Goal: Task Accomplishment & Management: Complete application form

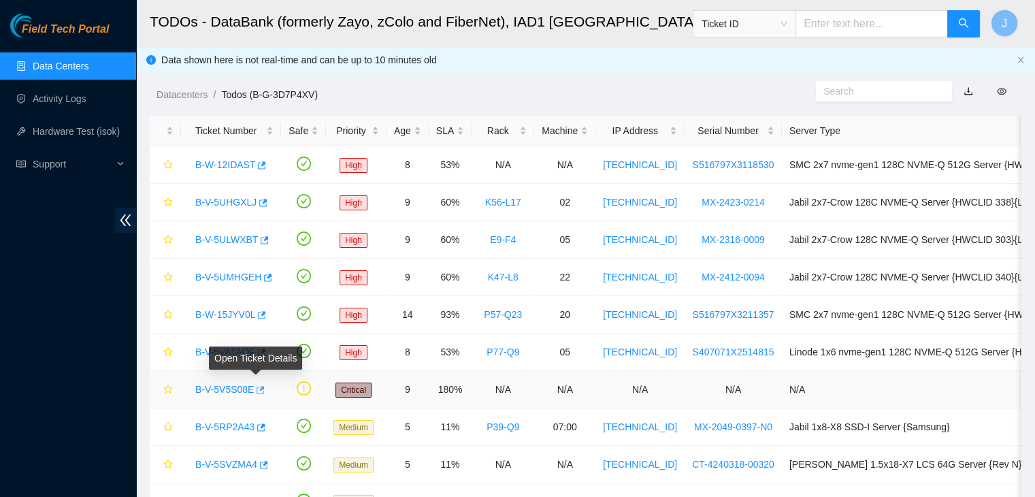
click at [258, 388] on icon "button" at bounding box center [261, 389] width 8 height 7
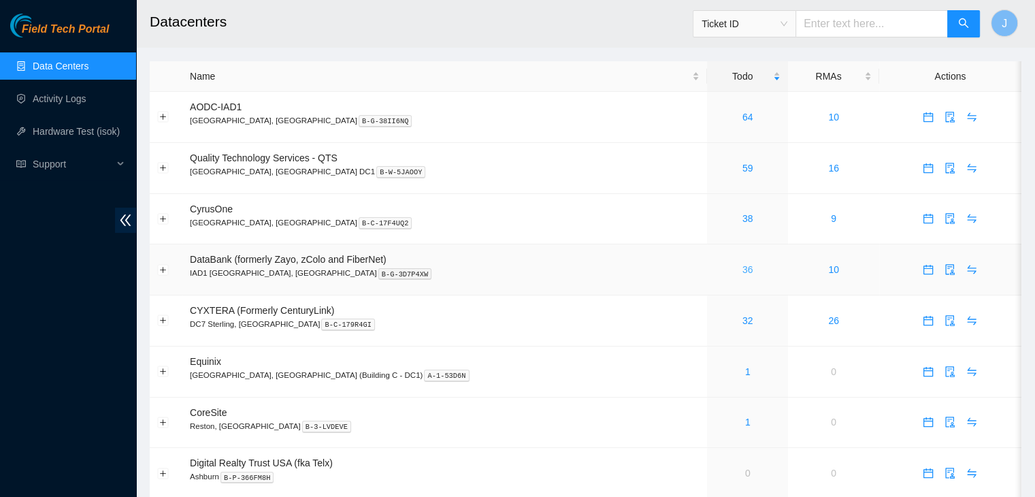
click at [742, 268] on link "36" at bounding box center [747, 269] width 11 height 11
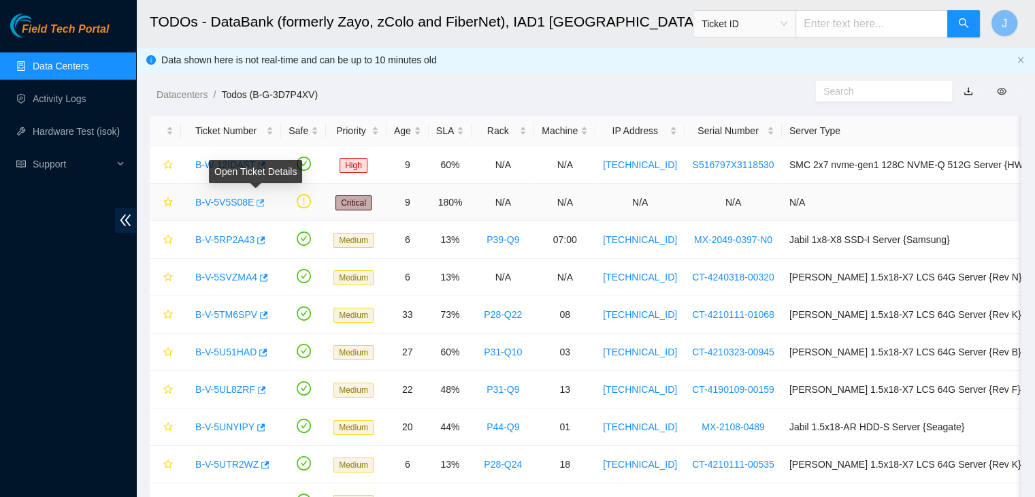
click at [256, 205] on icon "button" at bounding box center [259, 203] width 10 height 10
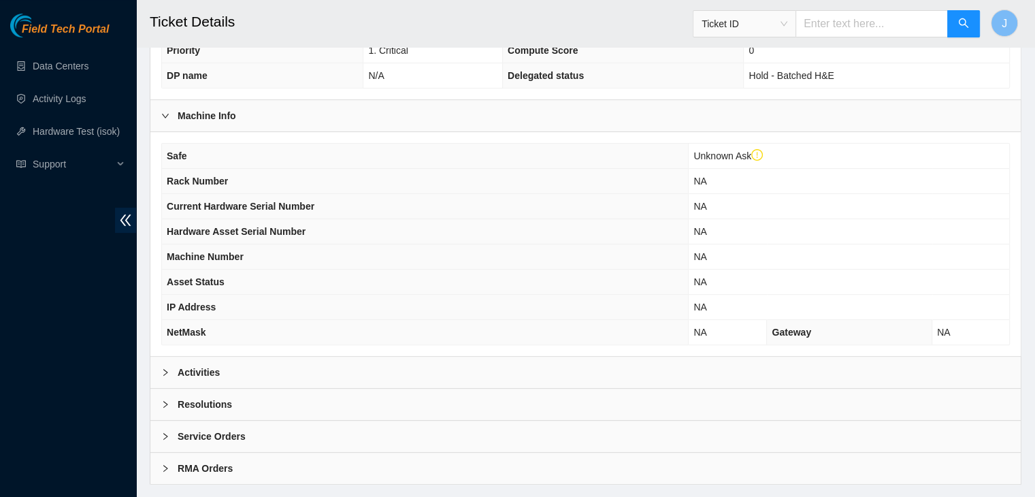
scroll to position [403, 0]
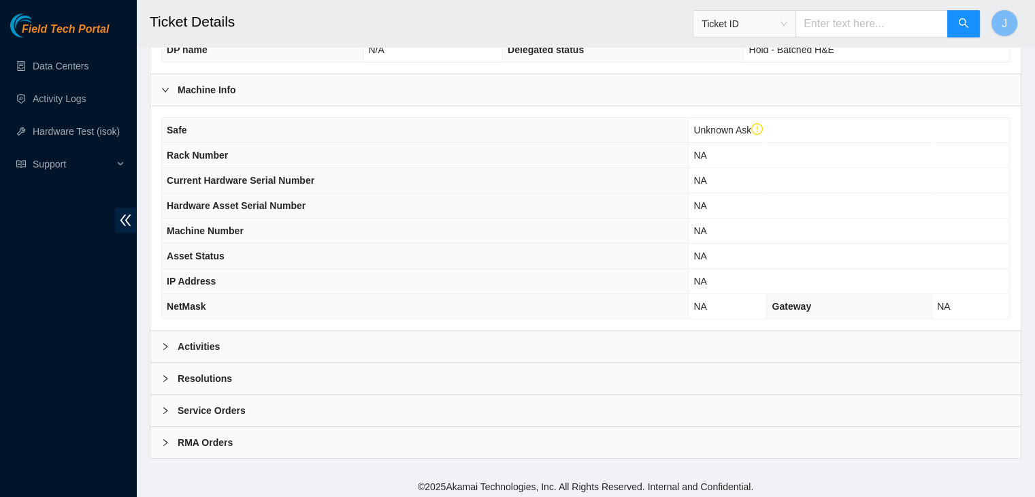
click at [471, 338] on div "Activities" at bounding box center [585, 346] width 870 height 31
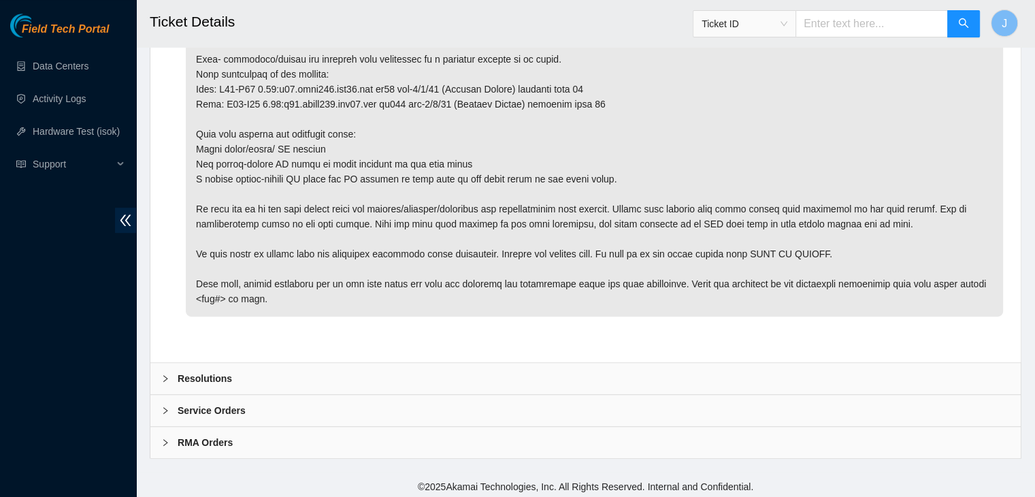
scroll to position [806, 0]
click at [440, 373] on div "Resolutions" at bounding box center [585, 378] width 870 height 31
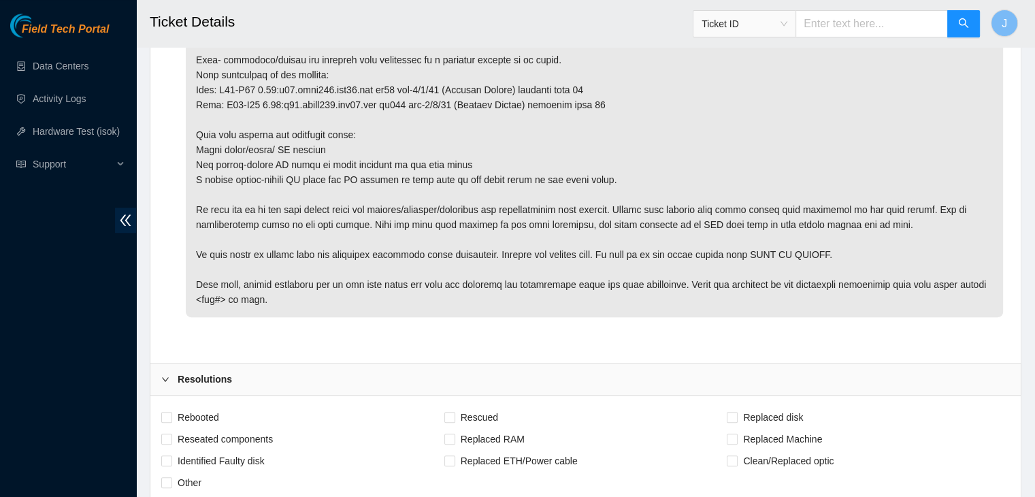
scroll to position [896, 0]
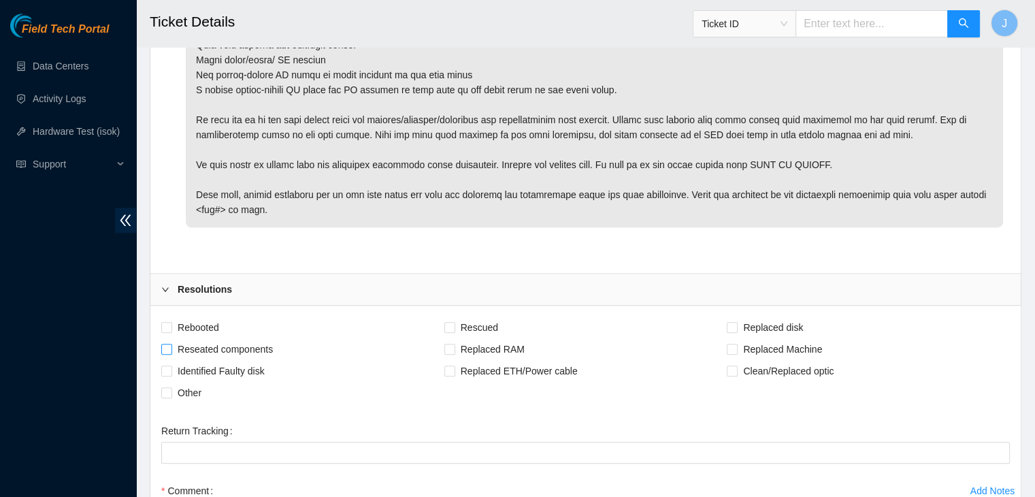
click at [224, 344] on span "Reseated components" at bounding box center [225, 349] width 106 height 22
click at [171, 344] on input "Reseated components" at bounding box center [166, 349] width 10 height 10
checkbox input "true"
click at [795, 361] on span "Clean/Replaced optic" at bounding box center [787, 371] width 101 height 22
click at [736, 365] on input "Clean/Replaced optic" at bounding box center [731, 370] width 10 height 10
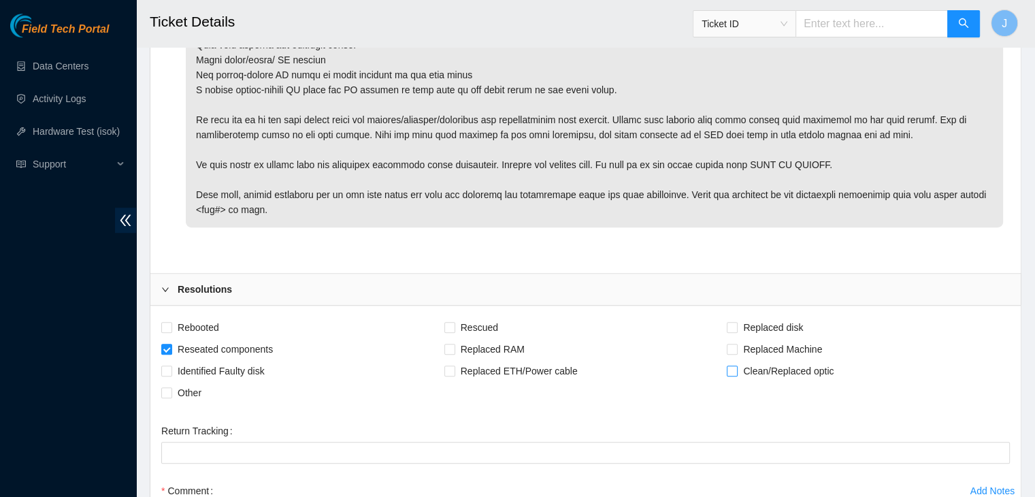
checkbox input "true"
click at [172, 386] on span "Other" at bounding box center [189, 393] width 35 height 22
click at [171, 387] on input "Other" at bounding box center [166, 392] width 10 height 10
checkbox input "true"
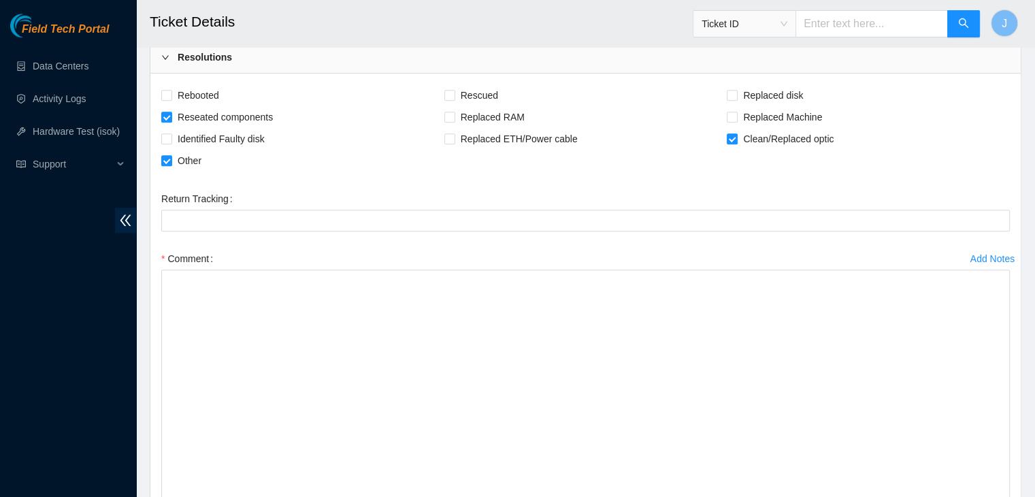
drag, startPoint x: 1000, startPoint y: 310, endPoint x: 1044, endPoint y: 512, distance: 206.8
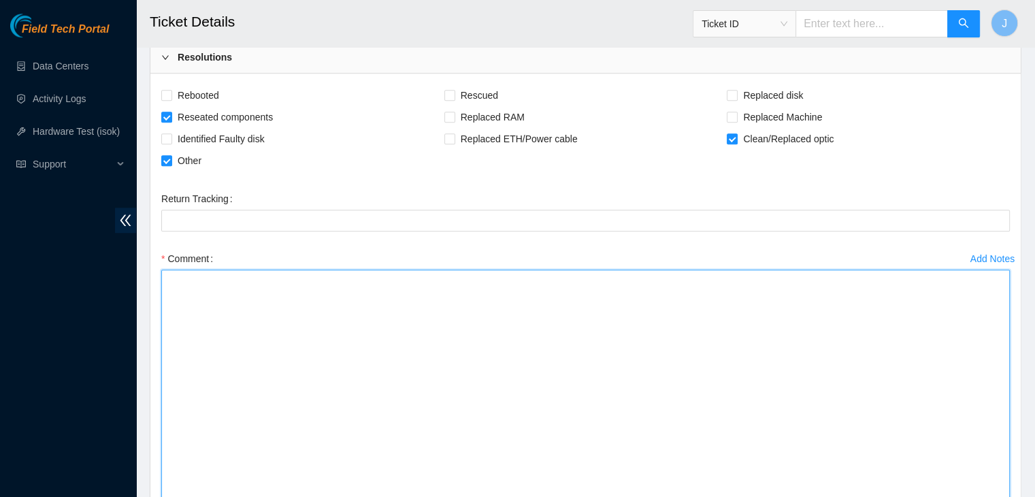
click at [798, 436] on textarea "Comment" at bounding box center [585, 396] width 848 height 254
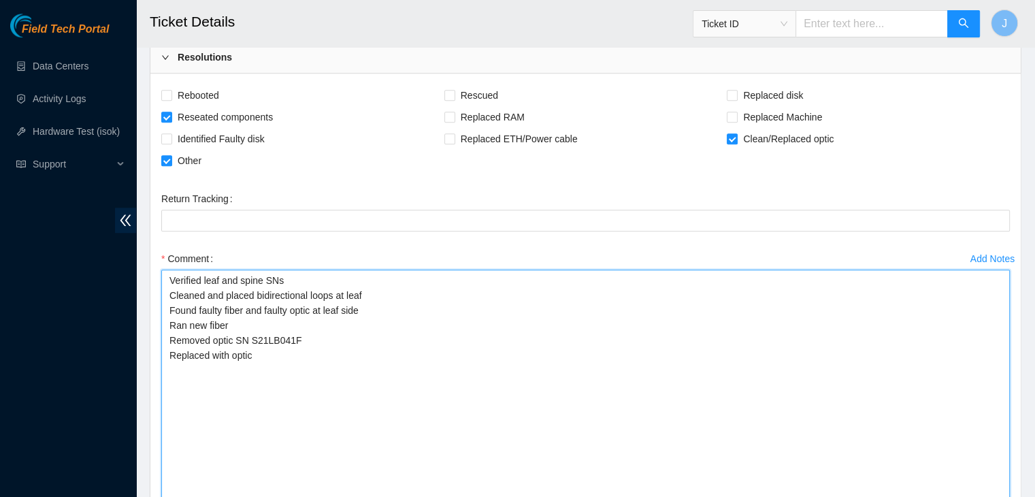
click at [335, 345] on textarea "Verified leaf and spine SNs Cleaned and placed bidirectional loops at leaf Foun…" at bounding box center [585, 396] width 848 height 254
click at [336, 336] on textarea "Verified leaf and spine SNs Cleaned and placed bidirectional loops at leaf Foun…" at bounding box center [585, 396] width 848 height 254
click at [305, 345] on textarea "Verified leaf and spine SNs Cleaned and placed bidirectional loops at leaf Foun…" at bounding box center [585, 396] width 848 height 254
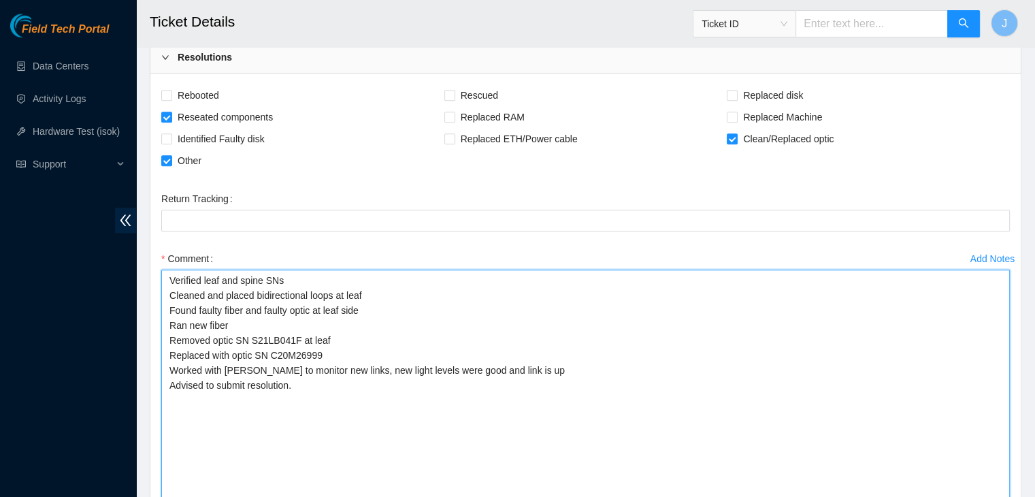
scroll to position [1330, 0]
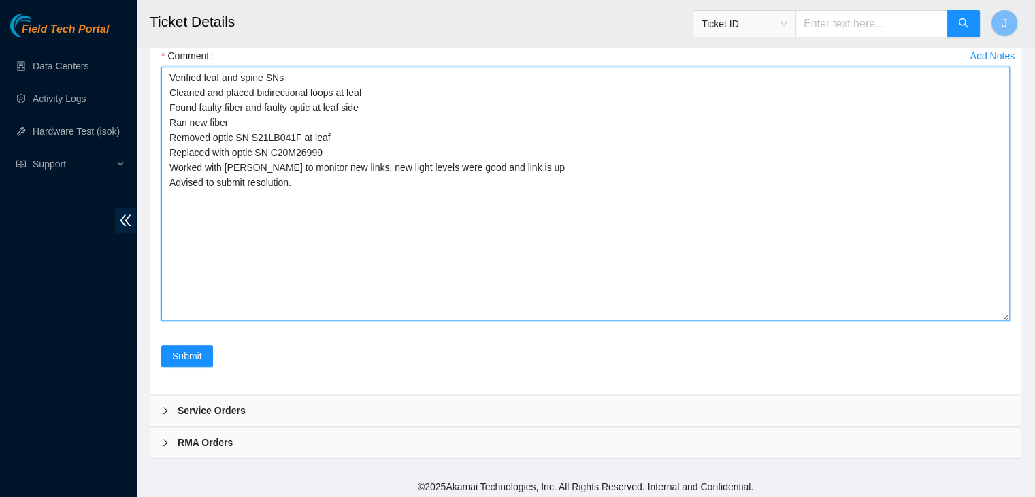
type textarea "Verified leaf and spine SNs Cleaned and placed bidirectional loops at leaf Foun…"
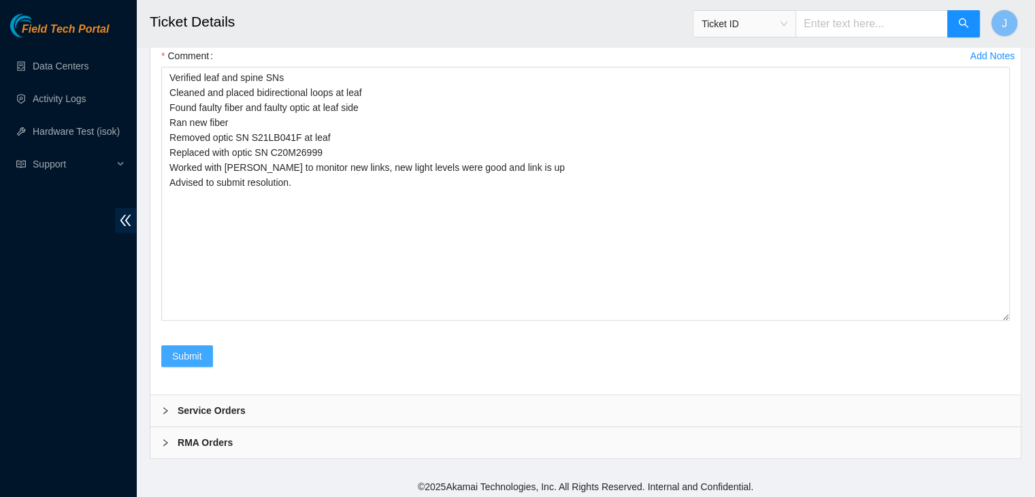
click at [188, 356] on span "Submit" at bounding box center [187, 355] width 30 height 15
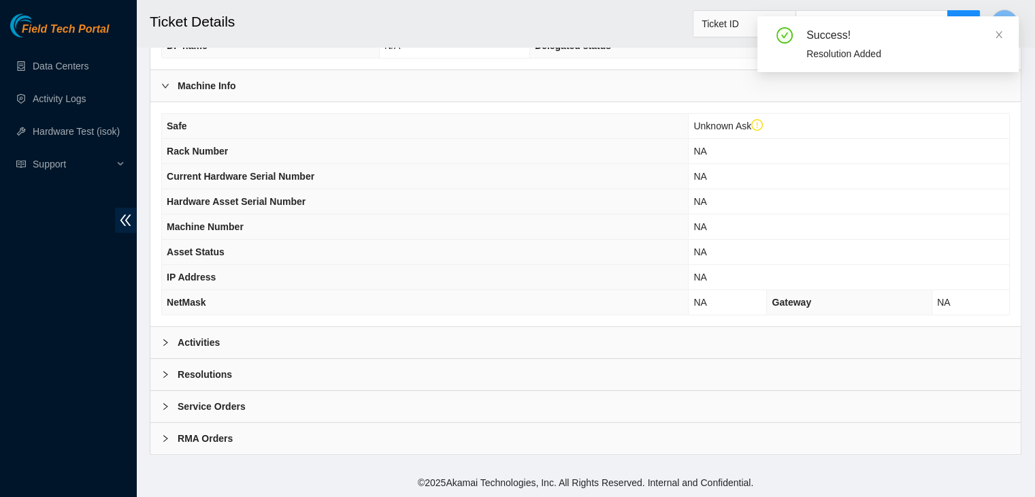
scroll to position [403, 0]
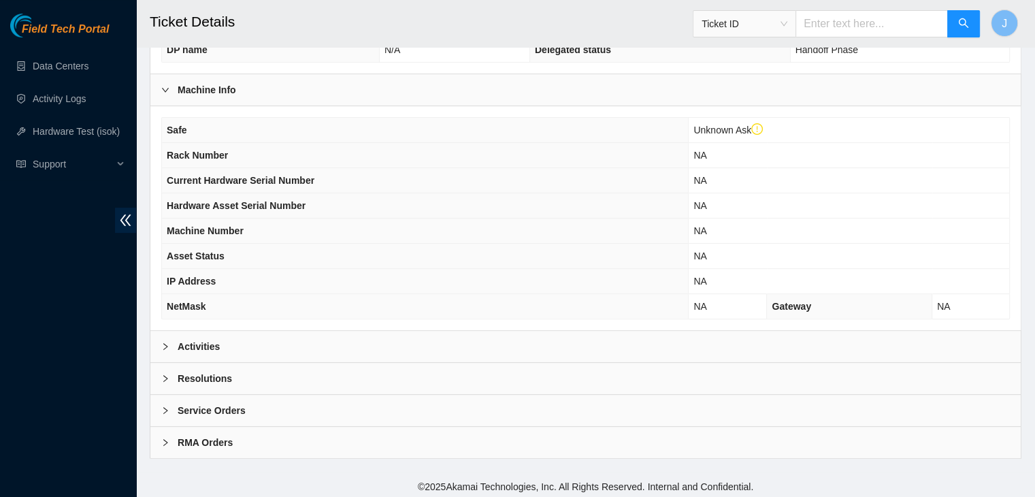
click at [439, 334] on div "Activities" at bounding box center [585, 346] width 870 height 31
